Goal: Find specific page/section: Find specific page/section

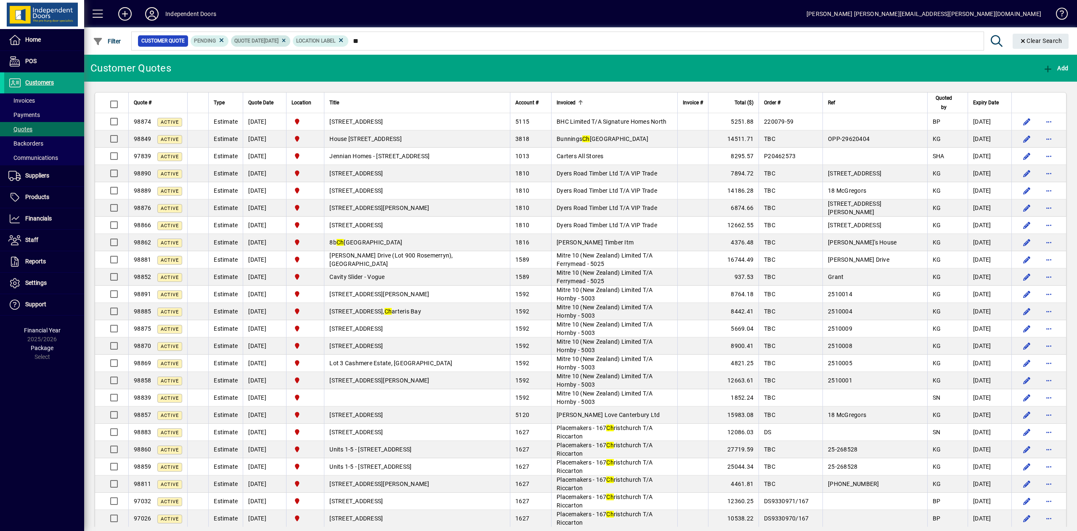
click at [287, 42] on icon at bounding box center [284, 40] width 6 height 5
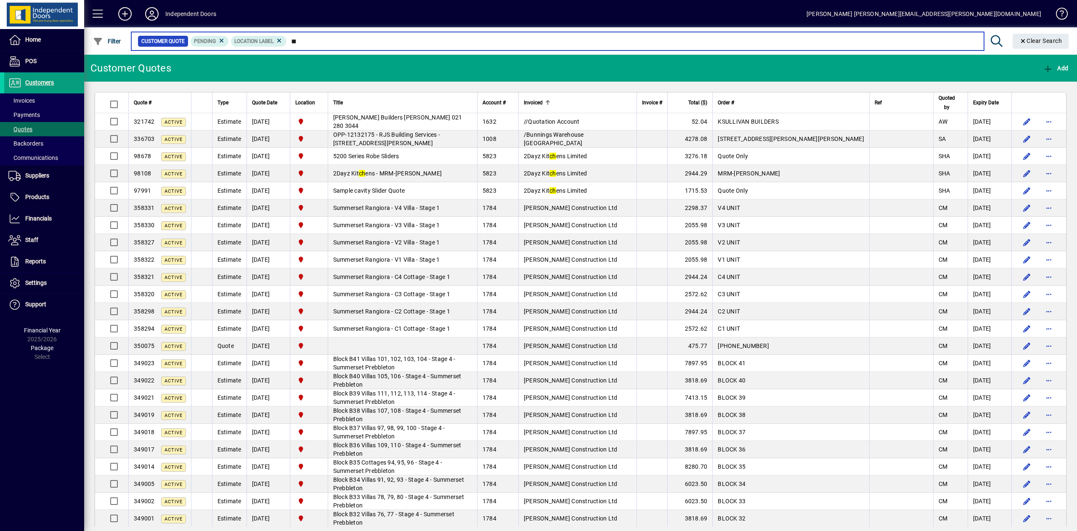
type input "*"
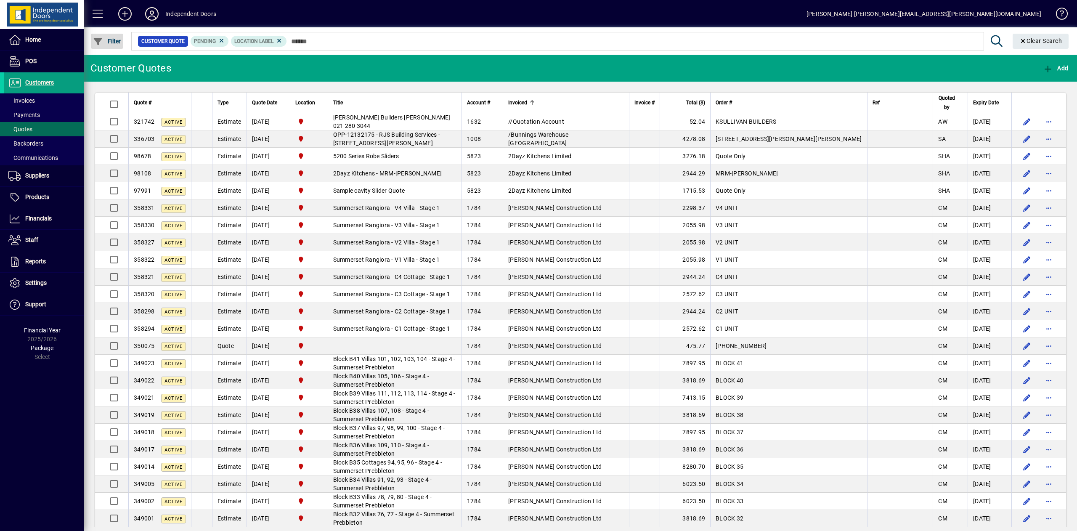
click at [104, 35] on span "button" at bounding box center [107, 41] width 32 height 20
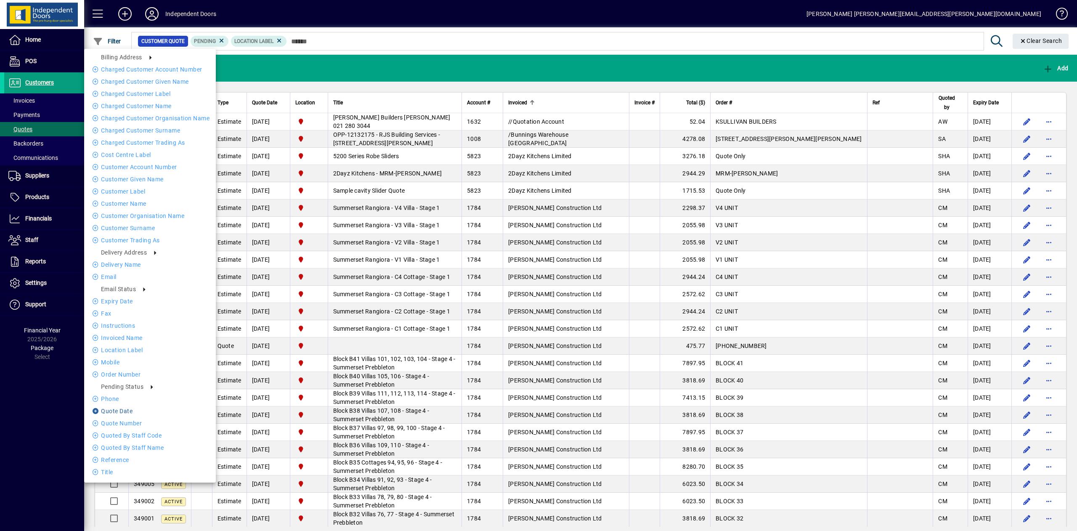
click at [122, 406] on li "Quote date" at bounding box center [150, 411] width 132 height 10
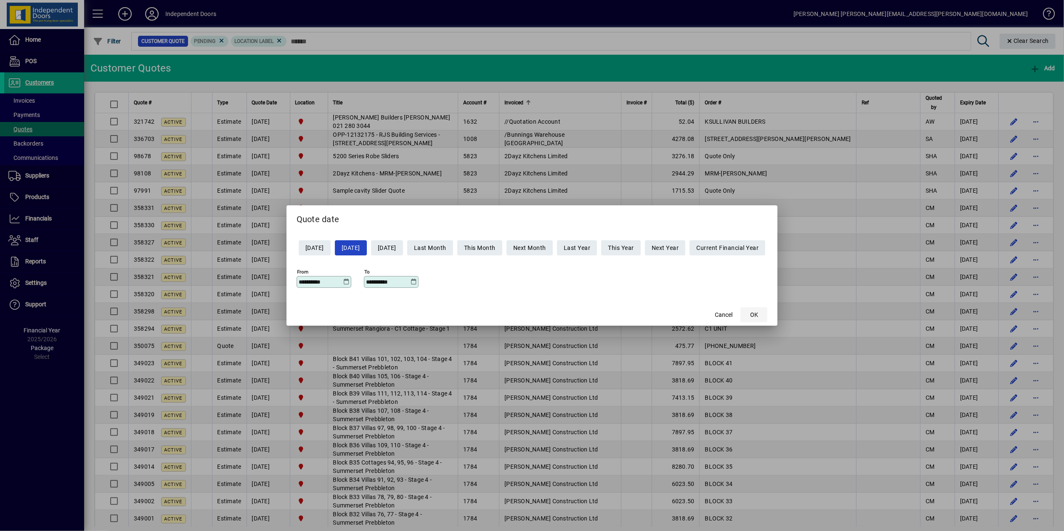
click at [761, 305] on span "button" at bounding box center [753, 315] width 27 height 20
